Goal: Information Seeking & Learning: Learn about a topic

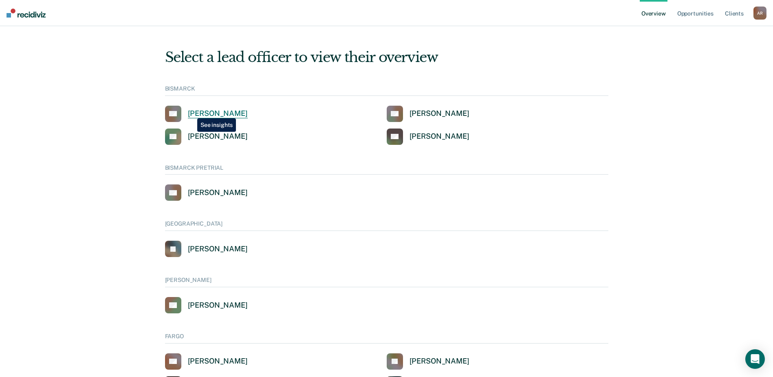
click at [195, 112] on div "[PERSON_NAME]" at bounding box center [218, 113] width 60 height 9
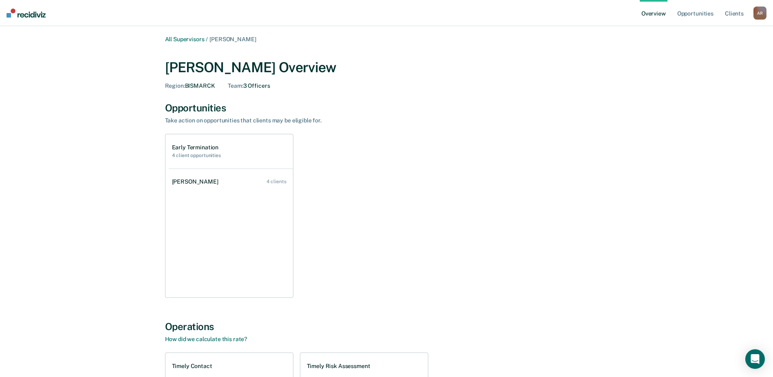
click at [650, 14] on link "Overview" at bounding box center [654, 13] width 28 height 26
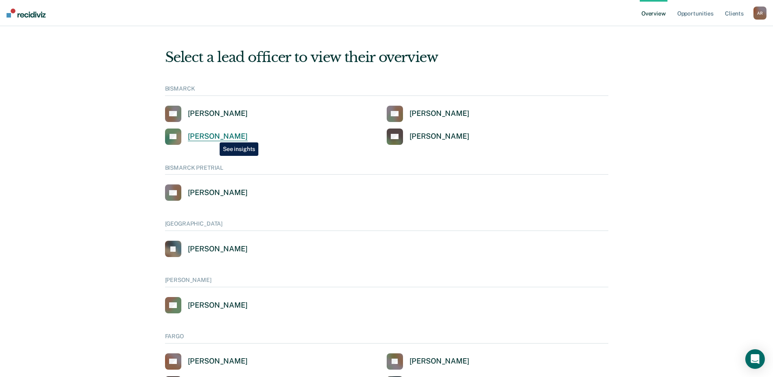
click at [214, 136] on div "[PERSON_NAME]" at bounding box center [218, 136] width 60 height 9
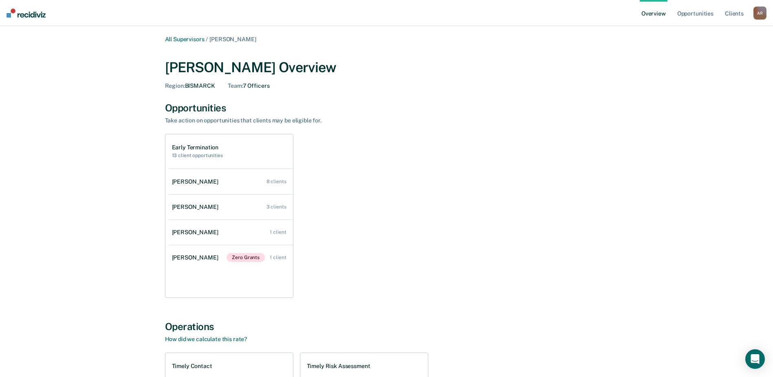
click at [655, 14] on link "Overview" at bounding box center [654, 13] width 28 height 26
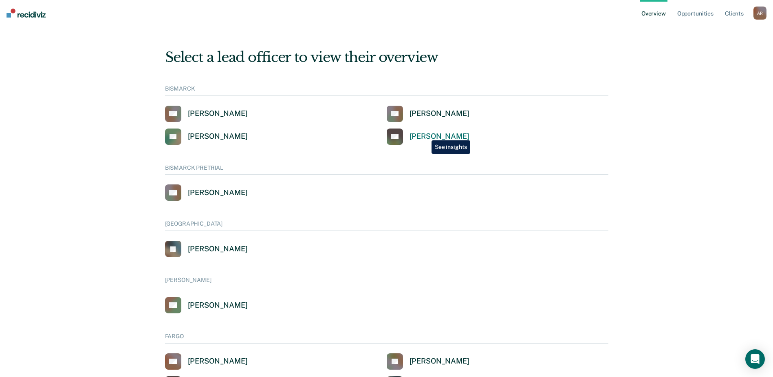
click at [425, 134] on div "[PERSON_NAME]" at bounding box center [440, 136] width 60 height 9
